Goal: Information Seeking & Learning: Learn about a topic

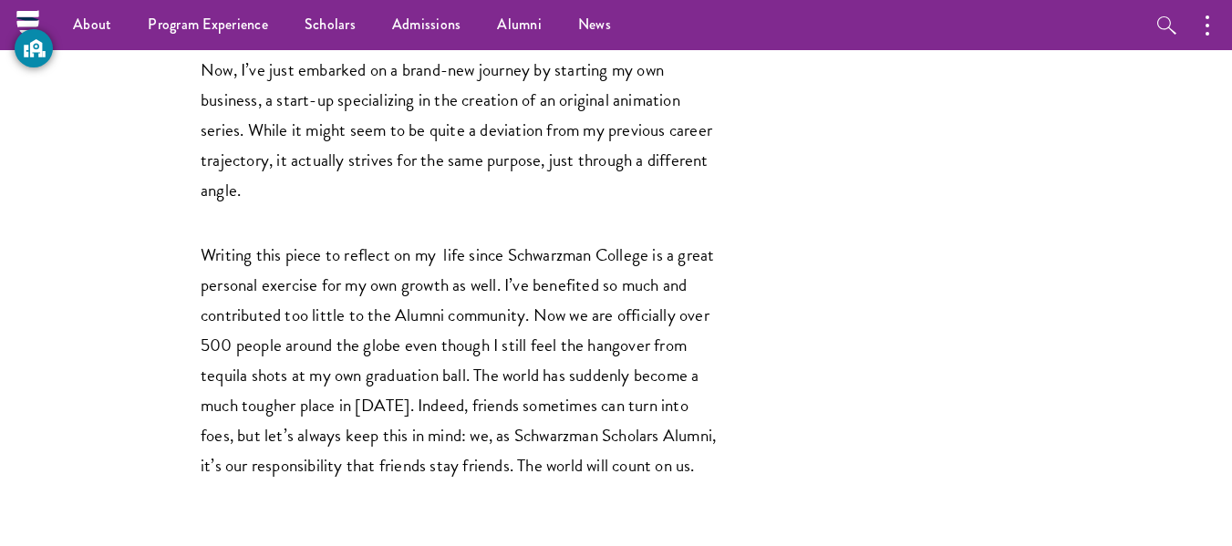
scroll to position [3152, 0]
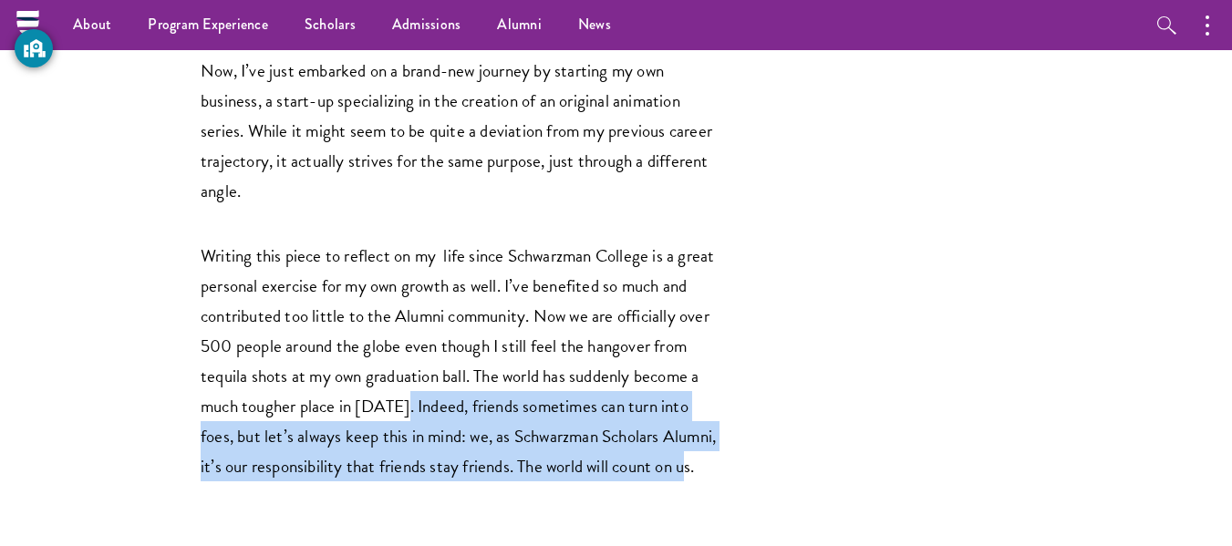
drag, startPoint x: 407, startPoint y: 291, endPoint x: 681, endPoint y: 355, distance: 281.9
click at [681, 355] on p "Writing this piece to reflect on my life since Schwarzman College is a great pe…" at bounding box center [461, 361] width 520 height 241
copy p "Indeed, friends sometimes can turn into foes, but let’s always keep this in min…"
drag, startPoint x: 620, startPoint y: 315, endPoint x: 314, endPoint y: 364, distance: 310.4
click at [314, 364] on p "Writing this piece to reflect on my life since Schwarzman College is a great pe…" at bounding box center [461, 361] width 520 height 241
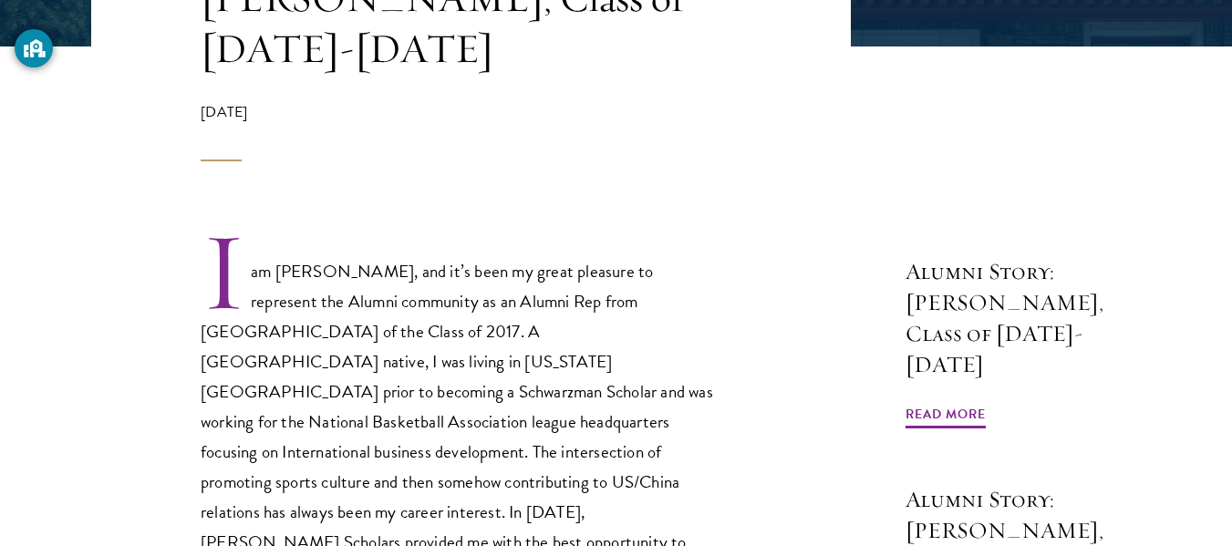
scroll to position [520, 0]
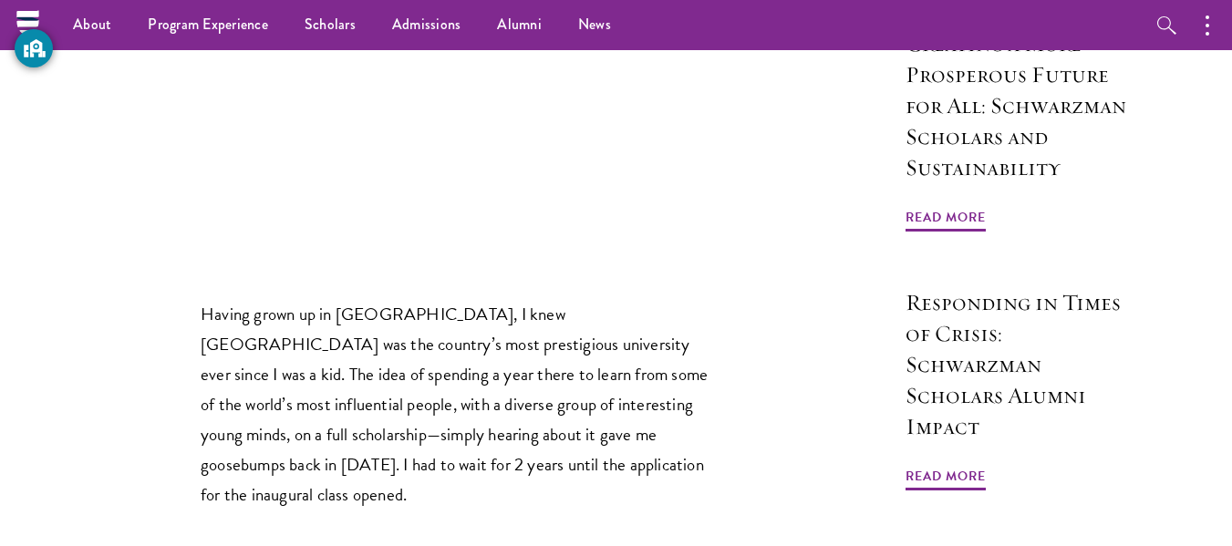
scroll to position [1097, 0]
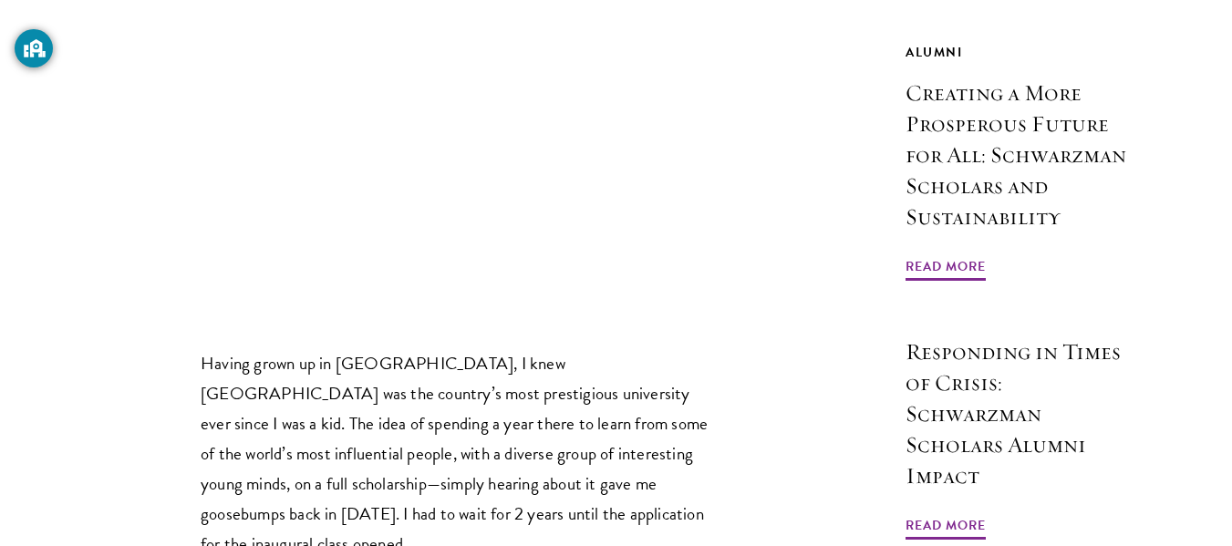
scroll to position [1052, 0]
